Goal: Information Seeking & Learning: Learn about a topic

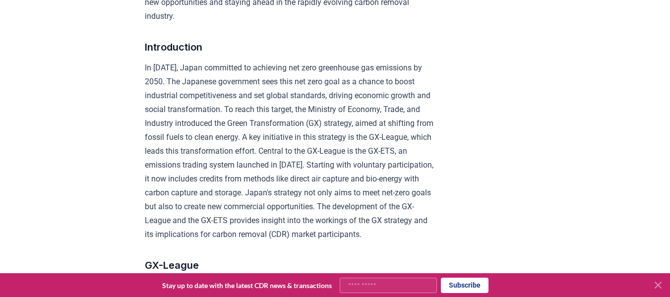
scroll to position [415, 0]
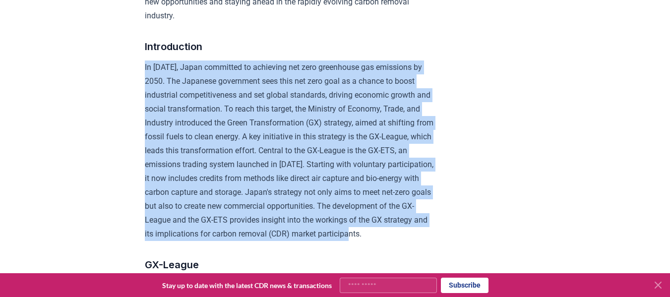
drag, startPoint x: 141, startPoint y: 66, endPoint x: 269, endPoint y: 244, distance: 219.2
copy p "In [DATE], Japan committed to achieving net zero greenhouse gas emissions by 20…"
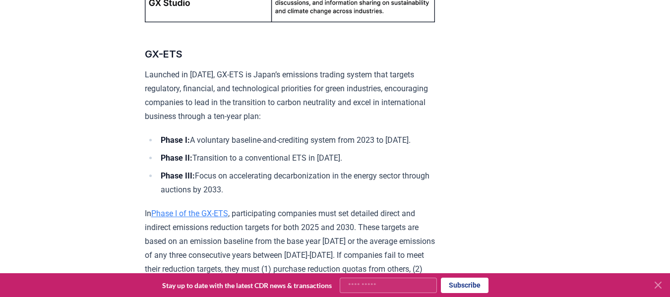
scroll to position [1028, 0]
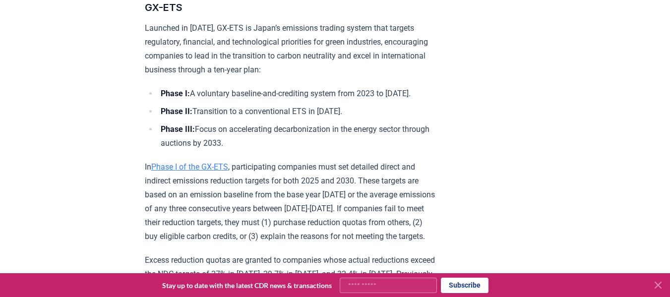
drag, startPoint x: 162, startPoint y: 102, endPoint x: 270, endPoint y: 169, distance: 127.9
click at [270, 150] on ul "Phase I: A voluntary baseline-and-crediting system from 2023 to [DATE]. Phase I…" at bounding box center [290, 119] width 290 height 64
copy ul "Phase I: A voluntary baseline-and-crediting system from 2023 to [DATE]. Phase I…"
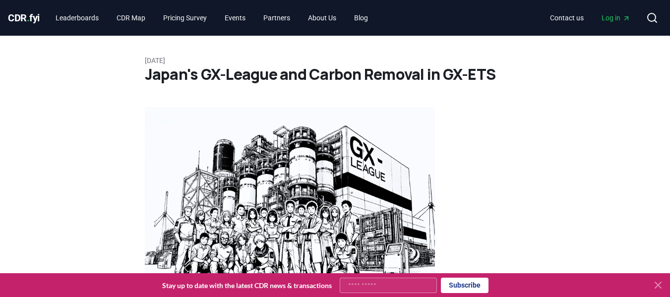
scroll to position [1859, 0]
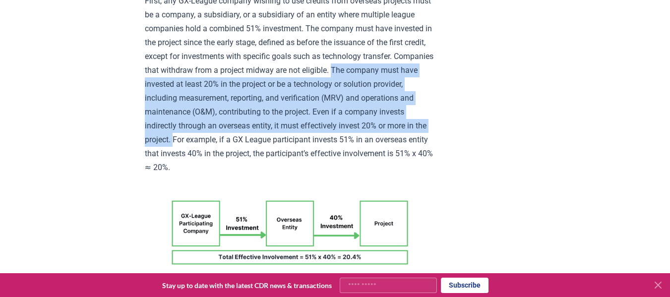
drag, startPoint x: 413, startPoint y: 123, endPoint x: 246, endPoint y: 192, distance: 181.2
click at [246, 175] on p "First, any GX-League company wishing to use credits from overseas projects must…" at bounding box center [290, 84] width 290 height 181
copy p "The company must have invested at least 20% in the project or be a technology o…"
